Goal: Go to known website: Access a specific website the user already knows

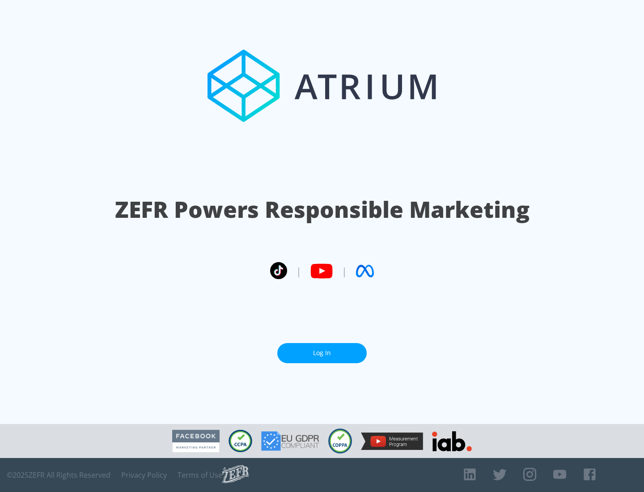
click at [322, 353] on link "Log In" at bounding box center [321, 353] width 89 height 20
